Goal: Find specific page/section: Find specific page/section

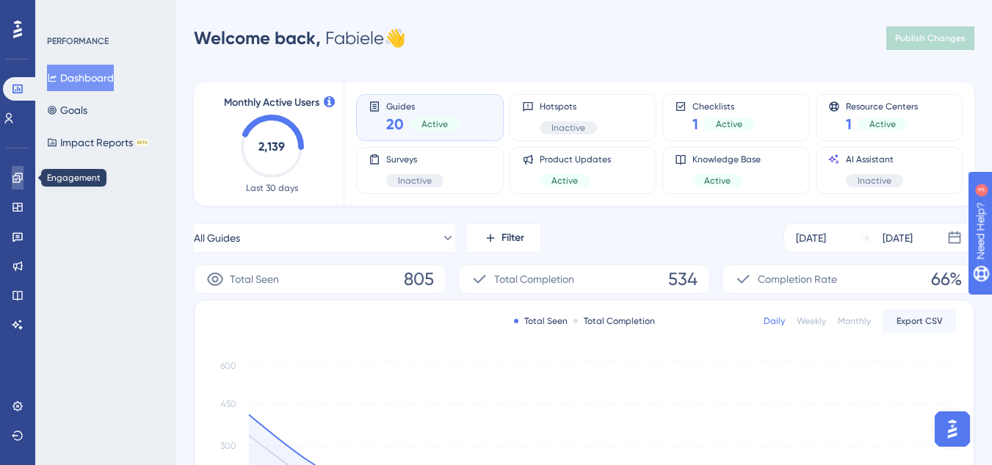
click at [0, 0] on icon at bounding box center [0, 0] width 0 height 0
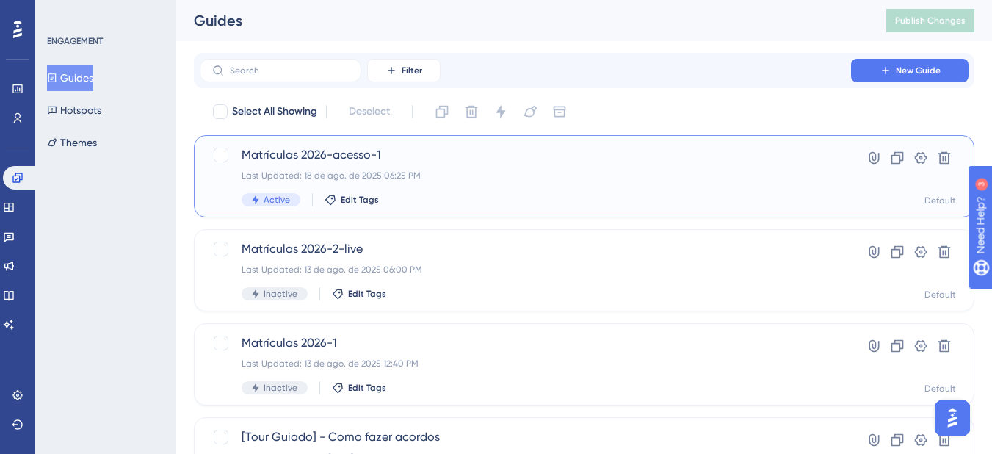
click at [357, 163] on span "Matrículas 2026-acesso-1" at bounding box center [524, 155] width 567 height 18
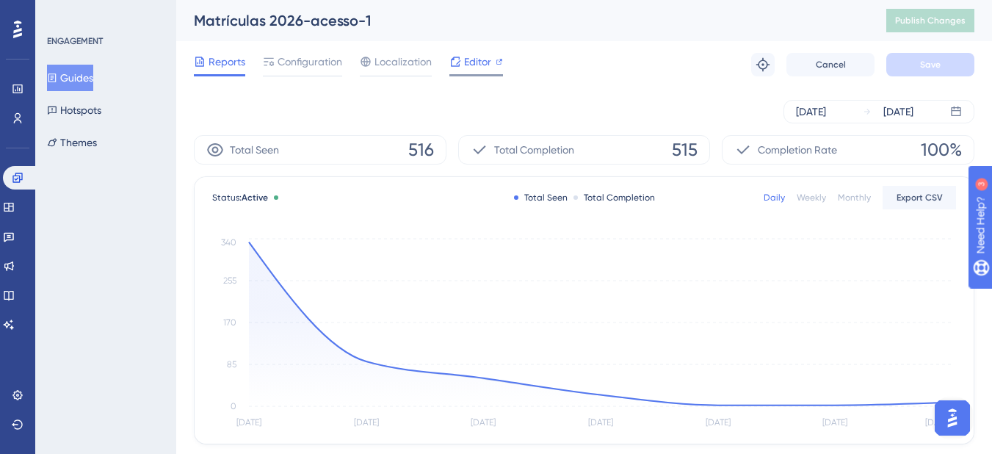
click at [459, 66] on icon at bounding box center [455, 62] width 12 height 12
